Goal: Entertainment & Leisure: Browse casually

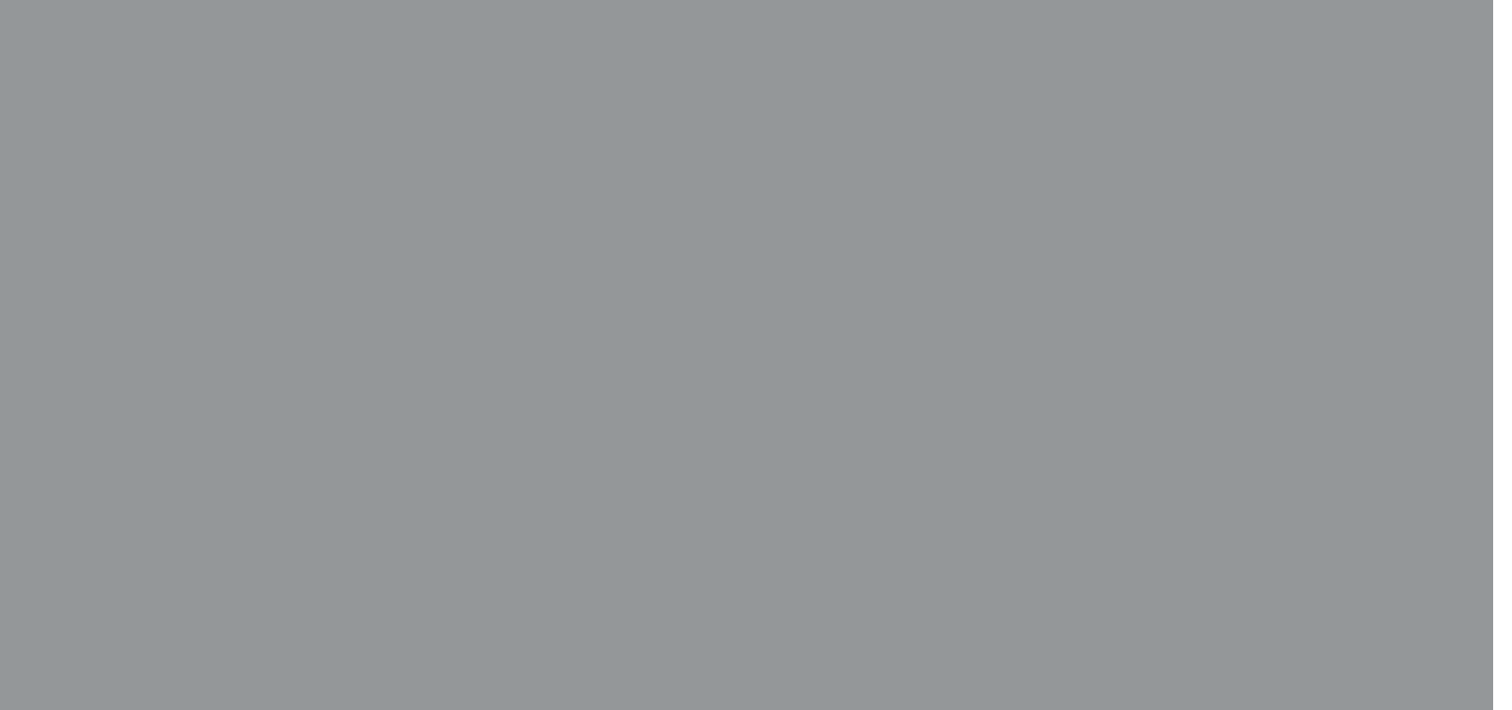
scroll to position [473, 19]
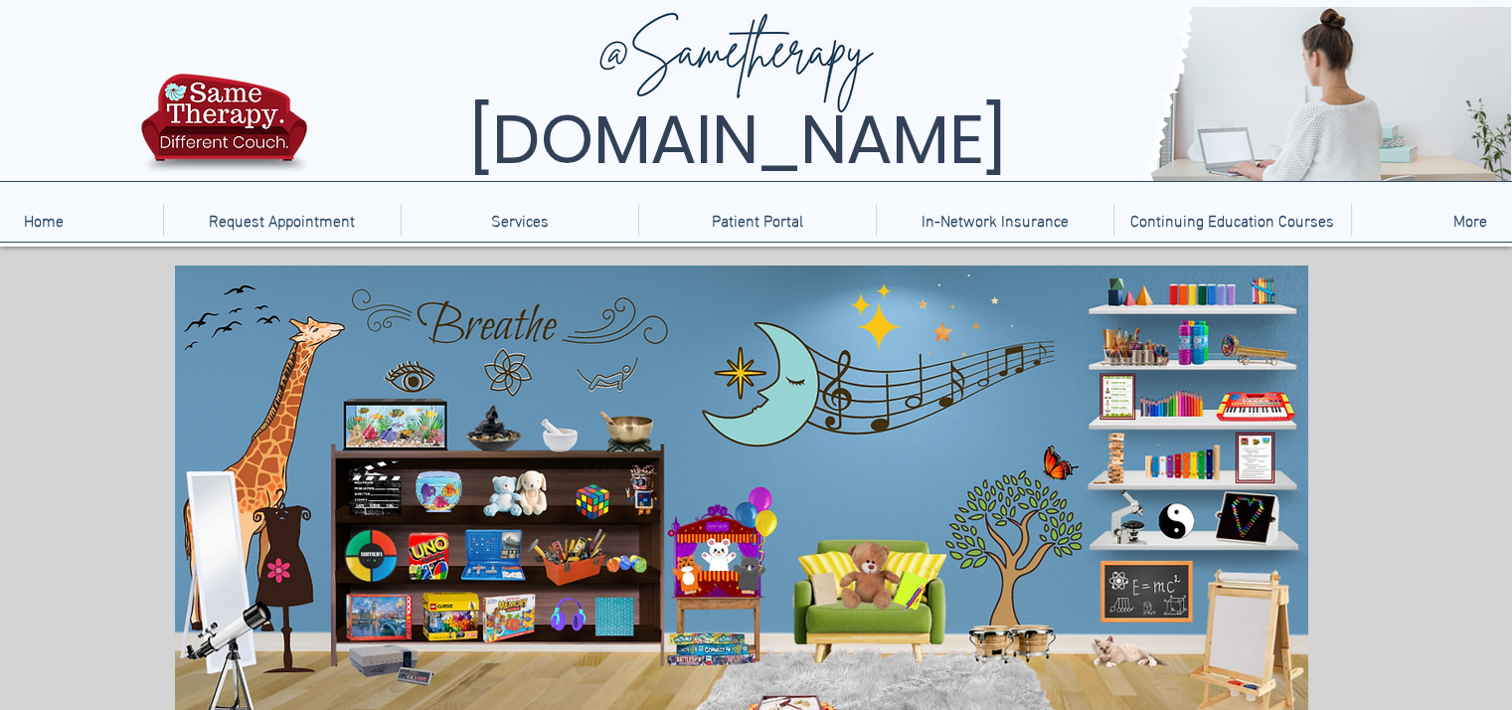
click at [921, 403] on icon "An image of music notes on the wall that when clicked brings you to PBS Music G…" at bounding box center [934, 385] width 230 height 59
click at [1289, 406] on icon "main content" at bounding box center [1254, 403] width 76 height 33
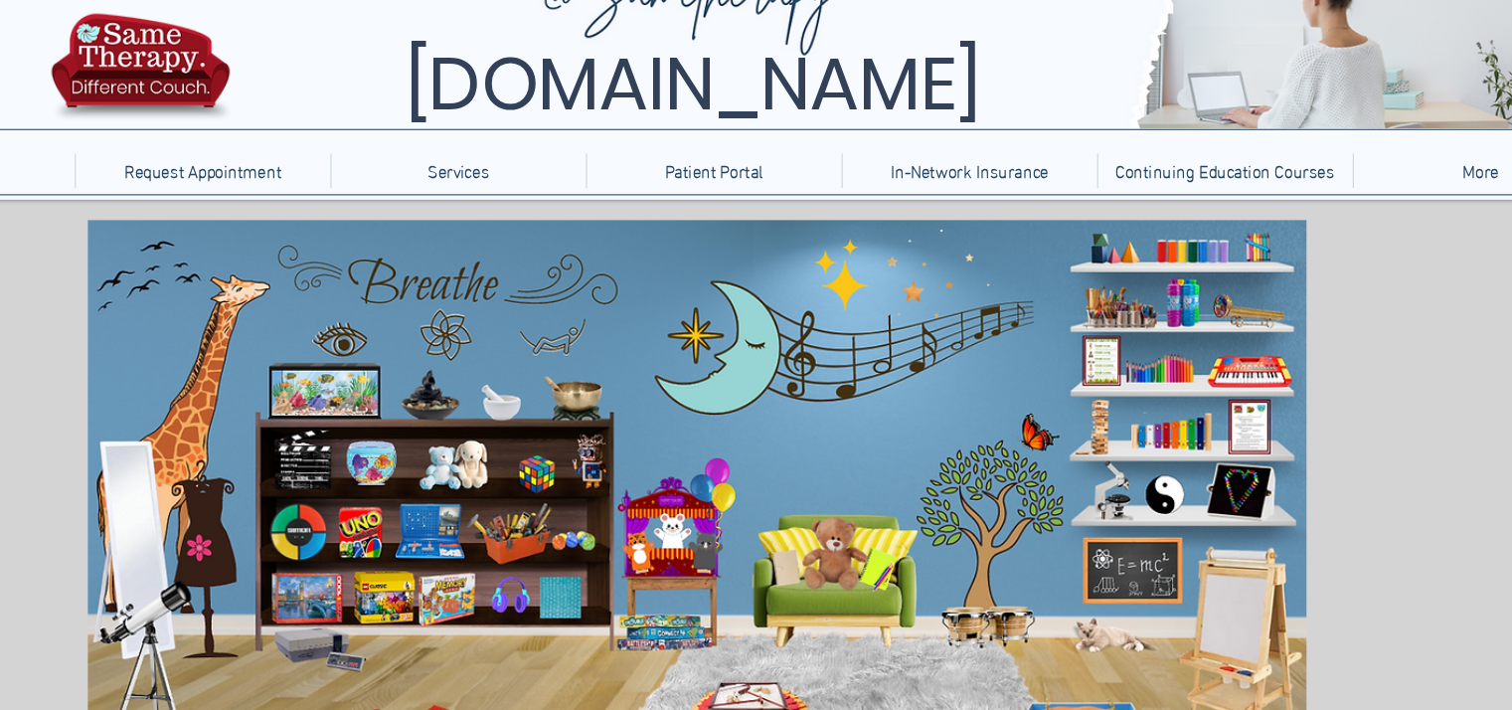
scroll to position [19, 46]
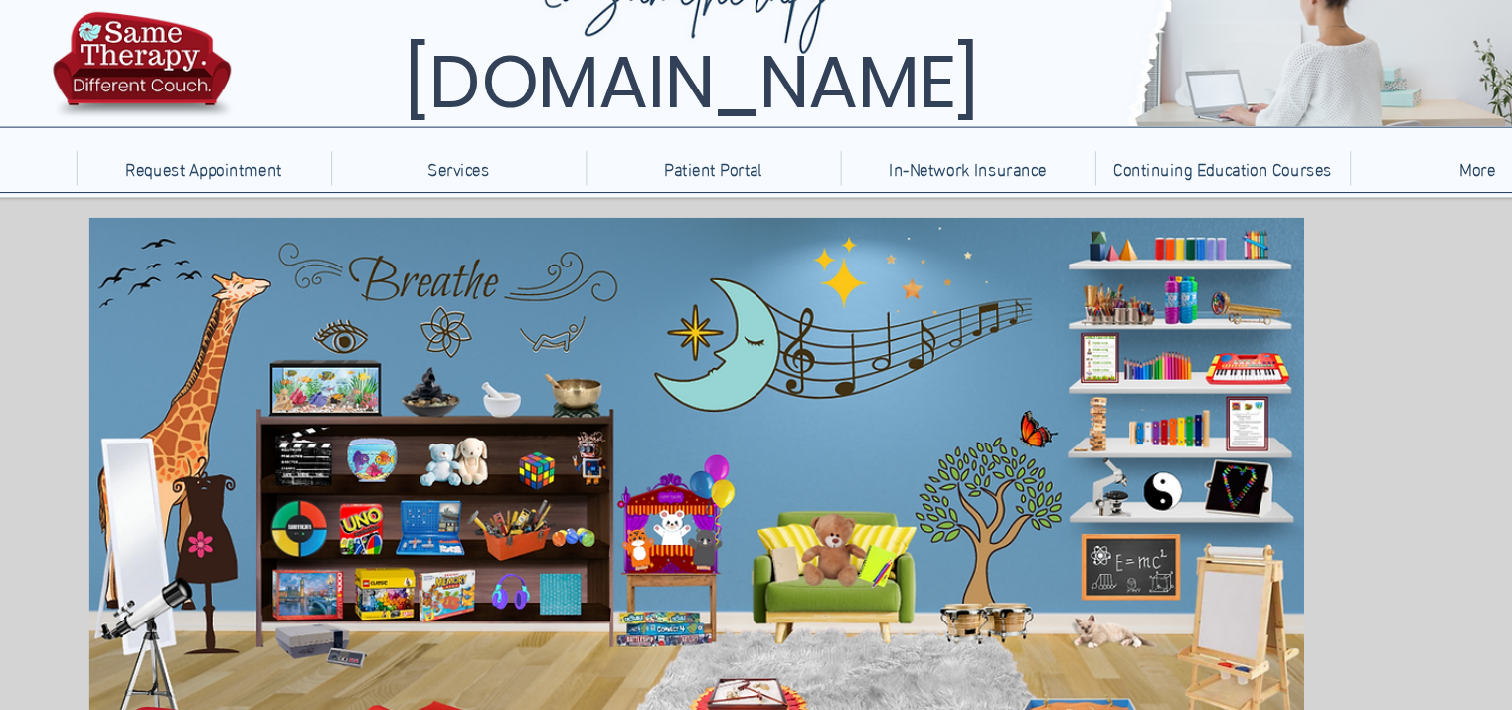
click at [162, 546] on icon "main content" at bounding box center [174, 524] width 53 height 121
click at [1205, 329] on icon "main content" at bounding box center [1213, 330] width 75 height 30
click at [167, 604] on icon "An image of a telescope that when clicked brings you to a nebula creator game." at bounding box center [187, 647] width 101 height 107
click at [632, 644] on icon "An image of board games that when clicked brings you to online versions of the …" at bounding box center [666, 630] width 91 height 50
click at [1069, 497] on icon "An image of a microscope that when clicked brings you to a microscope game." at bounding box center [1084, 498] width 34 height 51
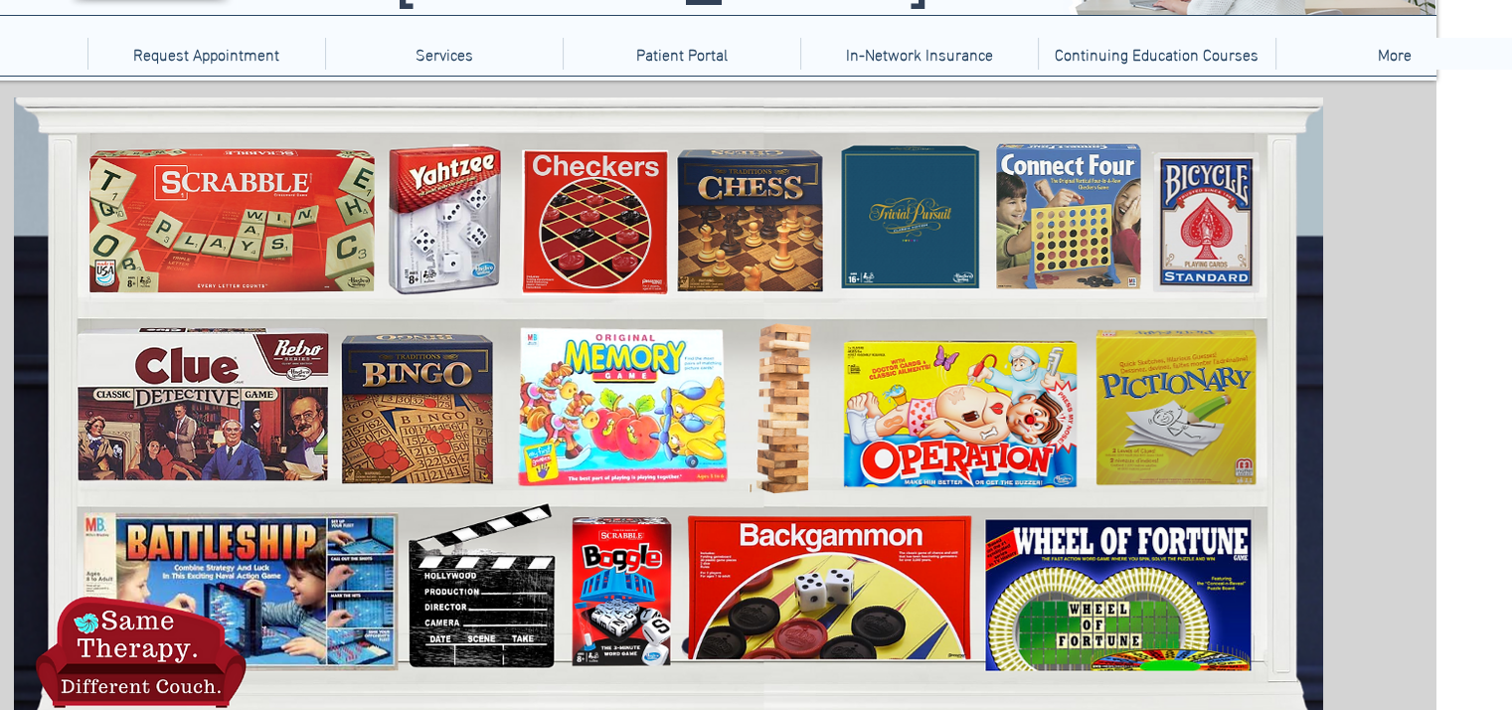
scroll to position [171, 76]
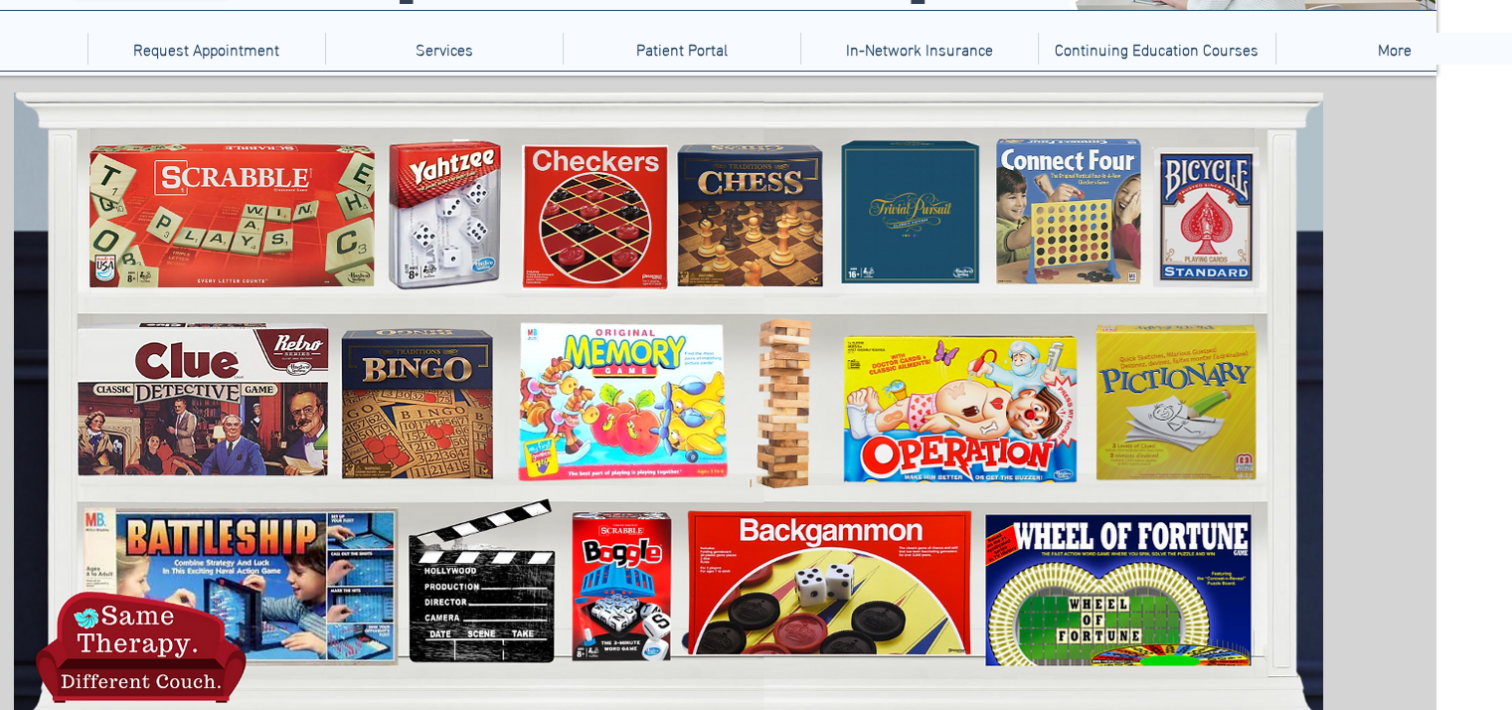
click at [1437, 230] on html "top of page Skip to Main Content [DOMAIN_NAME] Home Request Appointment Service…" at bounding box center [680, 184] width 1512 height 710
